Goal: Task Accomplishment & Management: Use online tool/utility

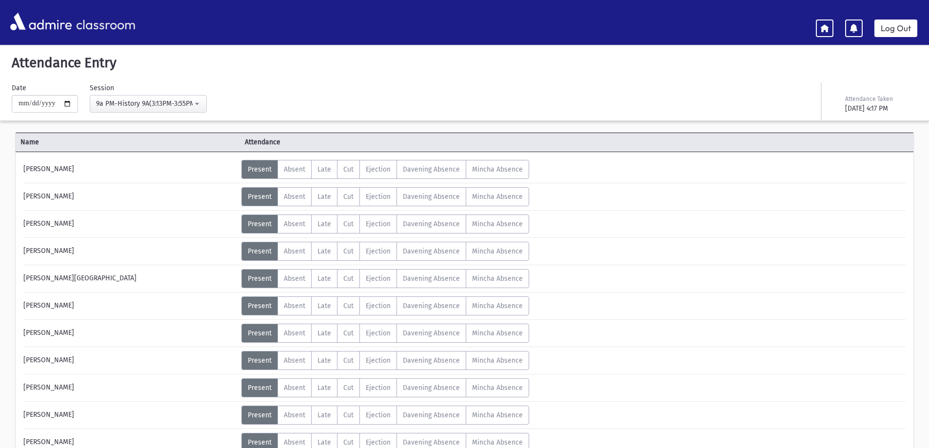
scroll to position [418, 0]
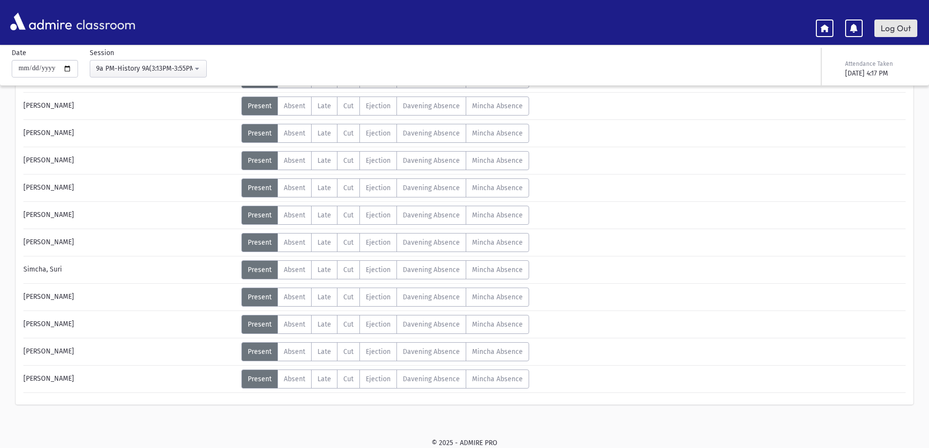
click at [896, 31] on link "Log Out" at bounding box center [895, 28] width 43 height 18
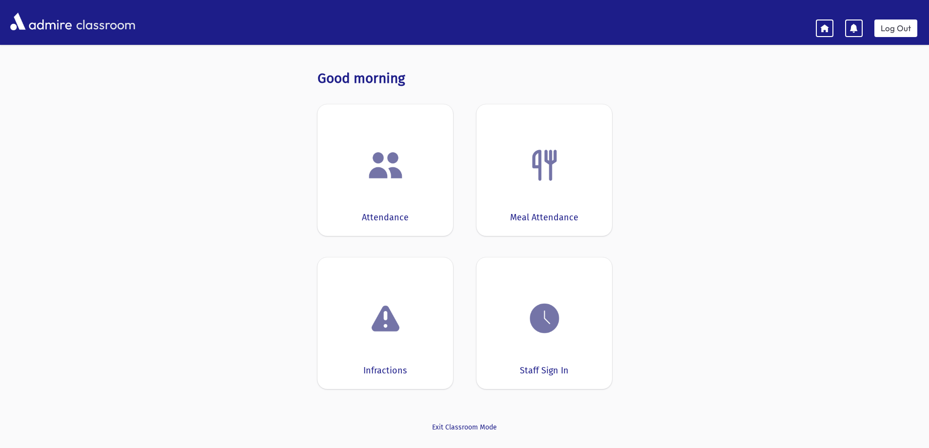
click at [395, 180] on img at bounding box center [385, 165] width 37 height 37
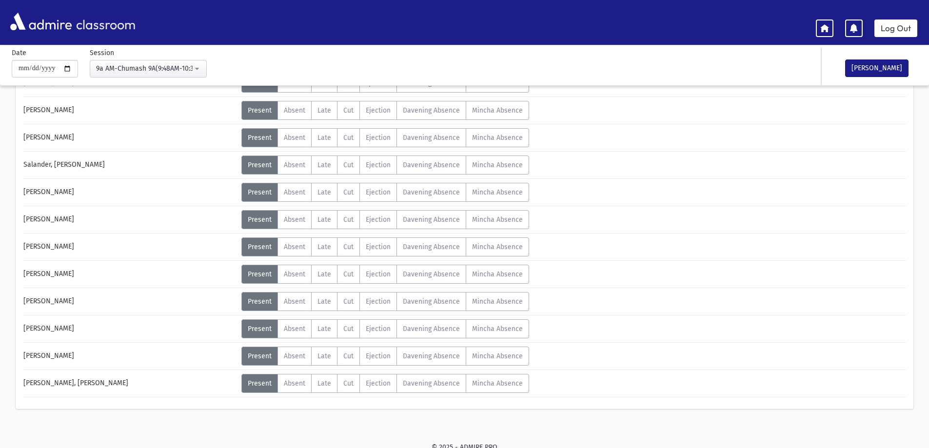
scroll to position [555, 0]
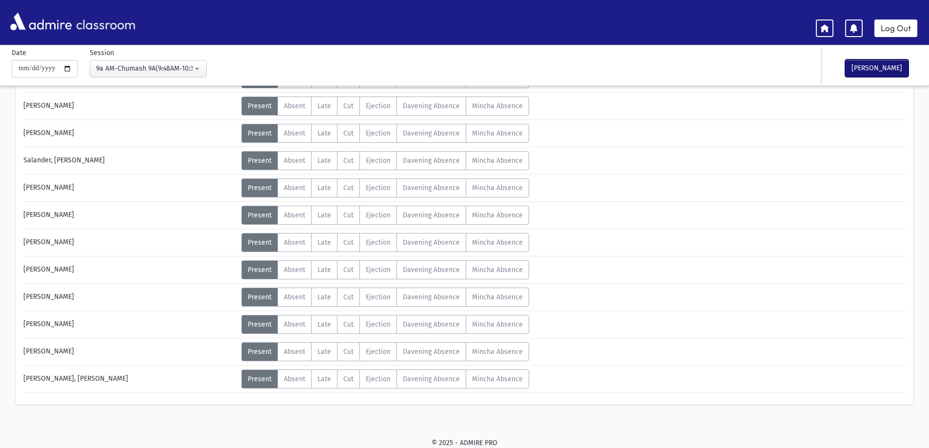
click at [874, 69] on button "[PERSON_NAME]" at bounding box center [876, 68] width 63 height 18
click at [883, 29] on link "Log Out" at bounding box center [895, 28] width 43 height 18
